Goal: Information Seeking & Learning: Learn about a topic

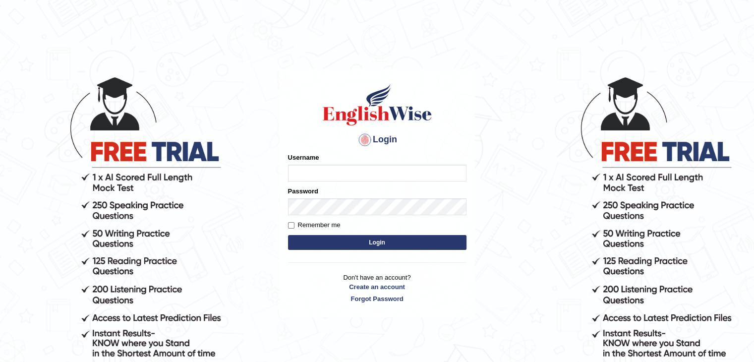
type input "shikharastogi11091998"
click at [319, 244] on button "Login" at bounding box center [377, 242] width 178 height 15
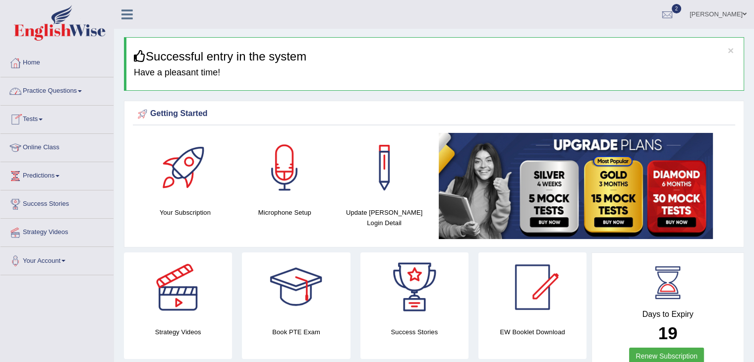
click at [33, 117] on link "Tests" at bounding box center [56, 118] width 113 height 25
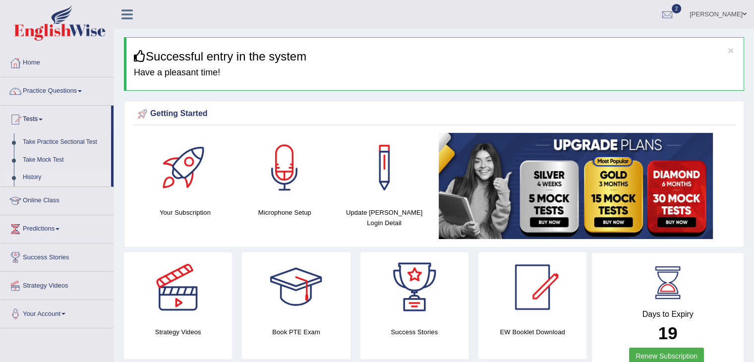
click at [32, 176] on link "History" at bounding box center [64, 178] width 93 height 18
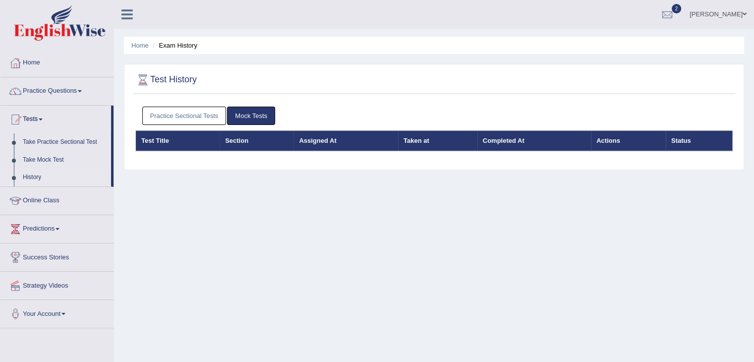
click at [180, 123] on link "Practice Sectional Tests" at bounding box center [184, 116] width 84 height 18
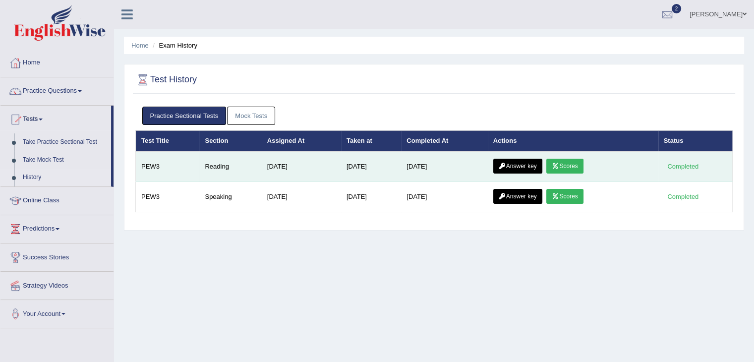
click at [576, 169] on link "Scores" at bounding box center [564, 166] width 37 height 15
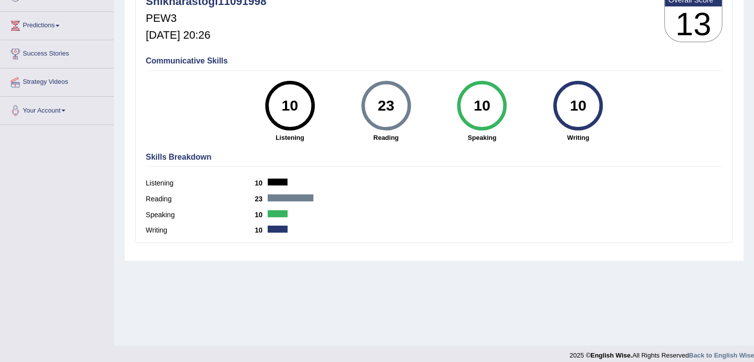
scroll to position [159, 0]
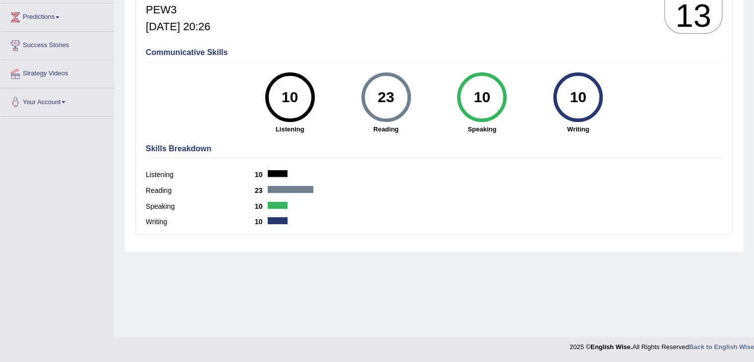
click at [157, 187] on label "Reading" at bounding box center [200, 190] width 109 height 10
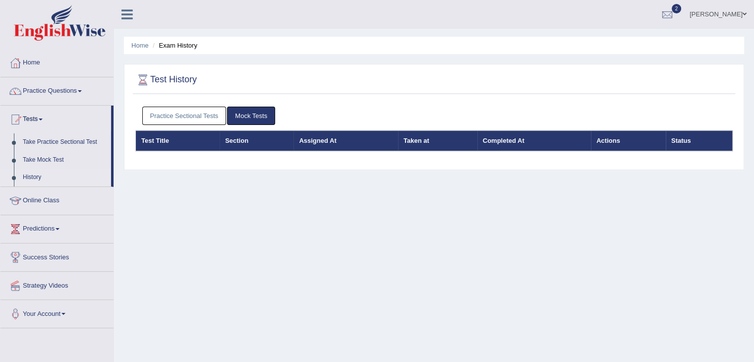
click at [216, 121] on link "Practice Sectional Tests" at bounding box center [184, 116] width 84 height 18
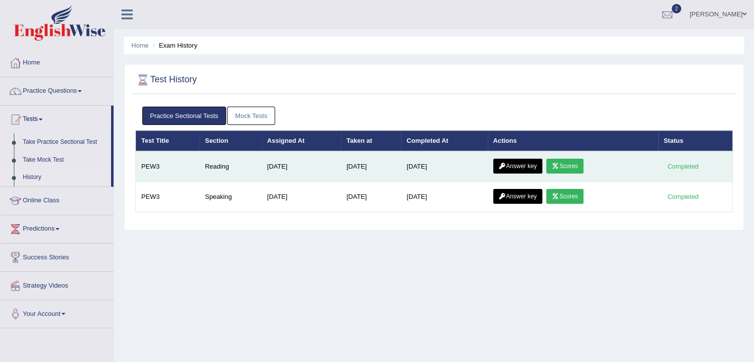
click at [519, 167] on link "Answer key" at bounding box center [517, 166] width 49 height 15
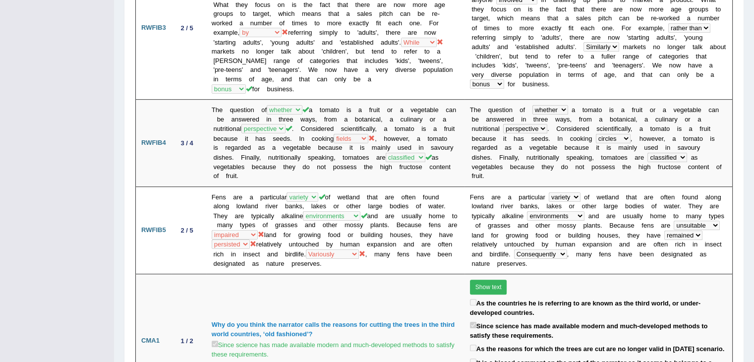
scroll to position [464, 0]
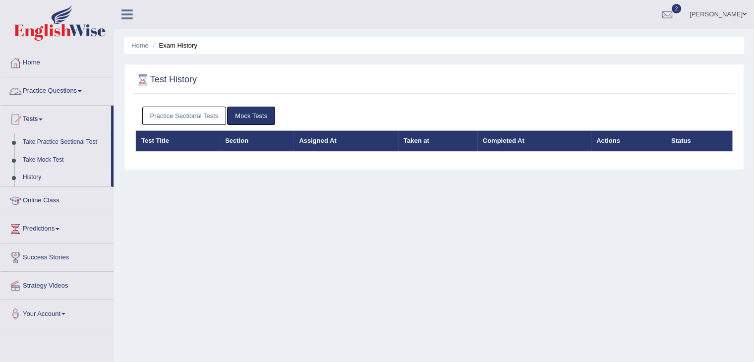
click at [47, 87] on link "Practice Questions" at bounding box center [56, 89] width 113 height 25
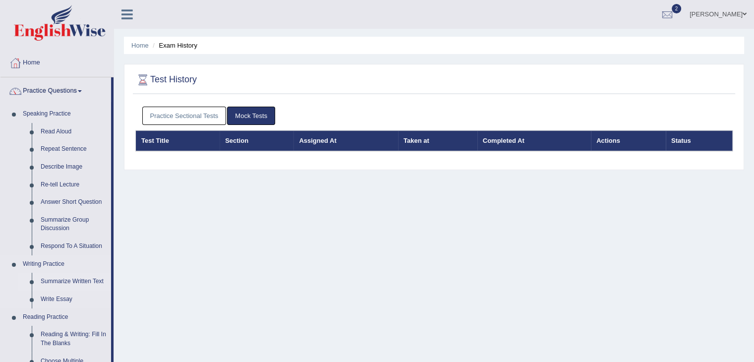
click at [64, 280] on link "Summarize Written Text" at bounding box center [73, 282] width 75 height 18
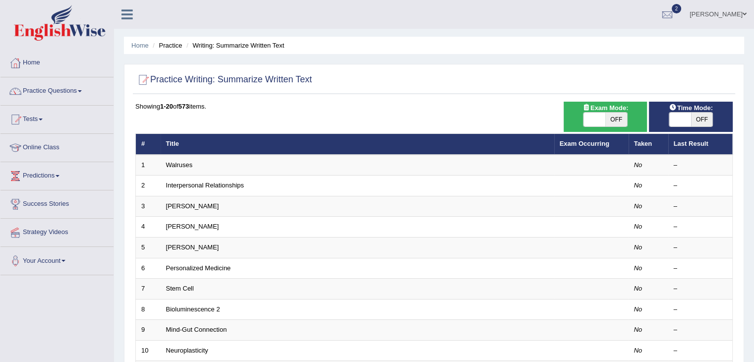
click at [692, 123] on span "OFF" at bounding box center [702, 120] width 22 height 14
checkbox input "true"
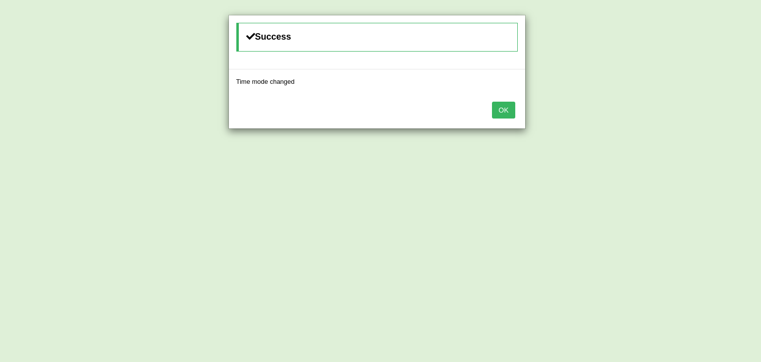
click at [500, 107] on button "OK" at bounding box center [503, 110] width 23 height 17
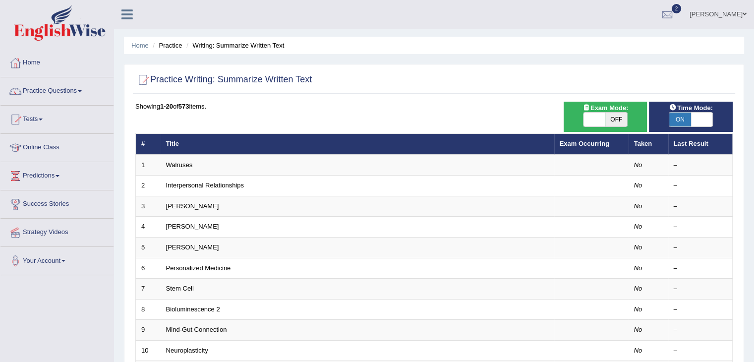
click at [620, 118] on span "OFF" at bounding box center [616, 120] width 22 height 14
checkbox input "true"
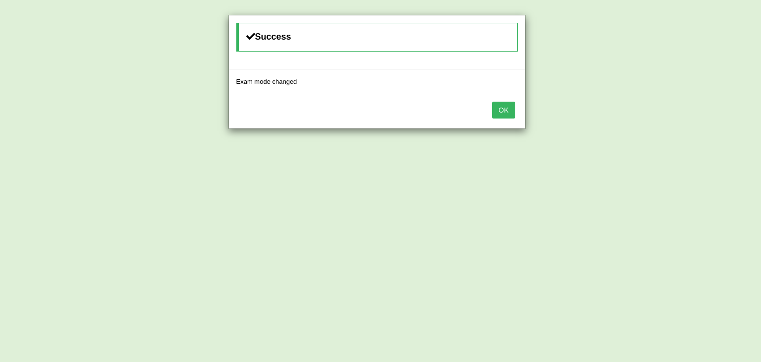
click at [508, 111] on button "OK" at bounding box center [503, 110] width 23 height 17
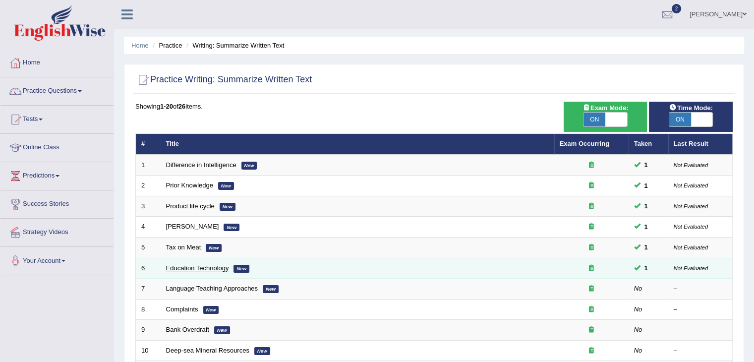
click at [201, 266] on link "Education Technology" at bounding box center [197, 267] width 63 height 7
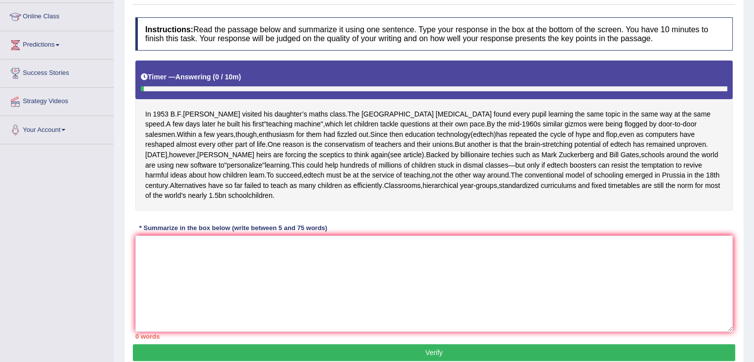
scroll to position [148, 0]
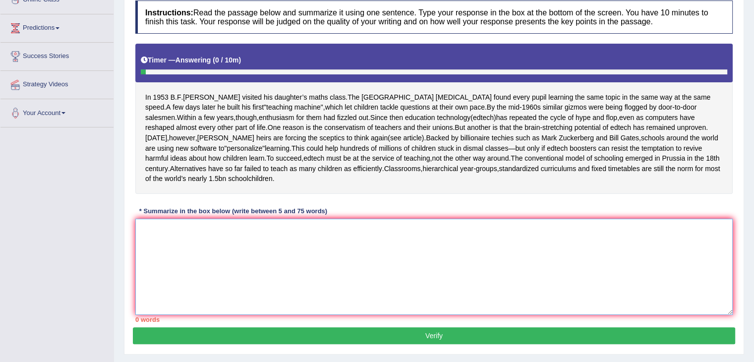
click at [182, 237] on textarea at bounding box center [433, 267] width 597 height 96
type textarea "R"
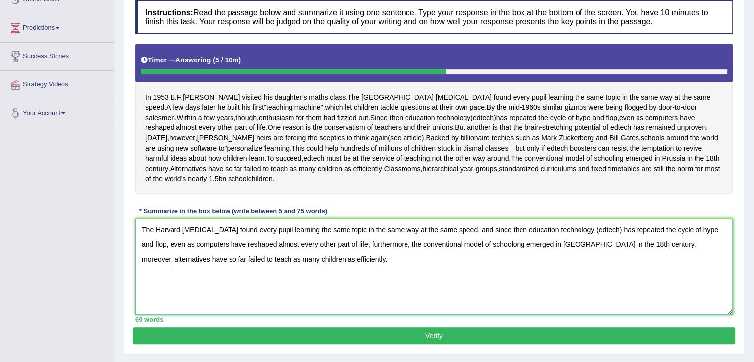
click at [502, 252] on textarea "The Harvard psychologist found every pupil learning the same topic in the same …" at bounding box center [433, 267] width 597 height 96
type textarea "The Harvard psychologist found every pupil learning the same topic in the same …"
click at [325, 341] on button "Verify" at bounding box center [434, 335] width 602 height 17
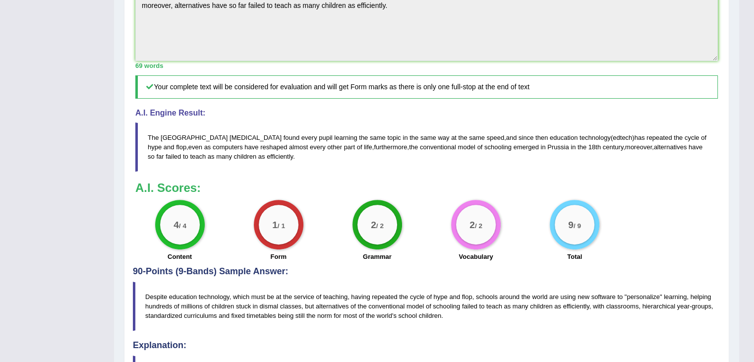
scroll to position [338, 0]
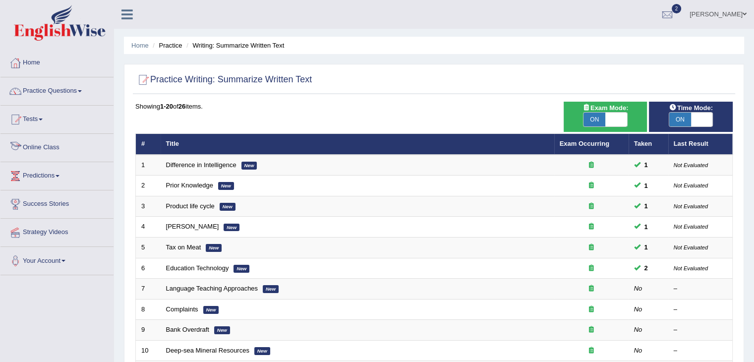
click at [46, 146] on link "Online Class" at bounding box center [56, 146] width 113 height 25
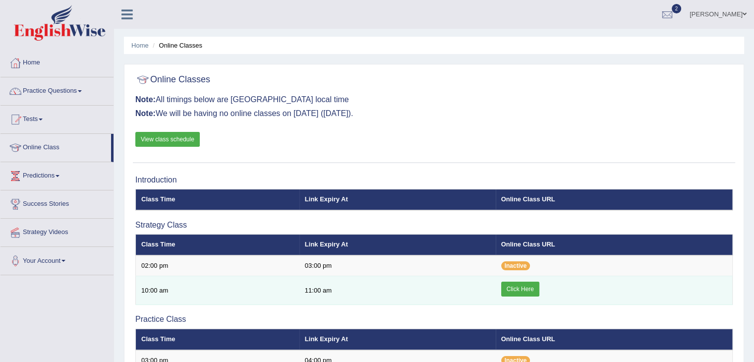
click at [523, 288] on link "Click Here" at bounding box center [520, 289] width 38 height 15
